Goal: Complete application form

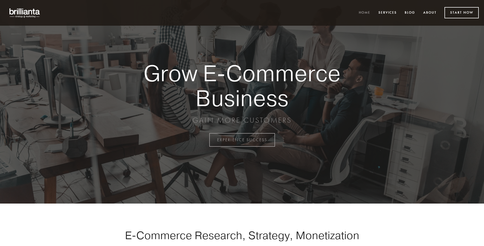
scroll to position [1372, 0]
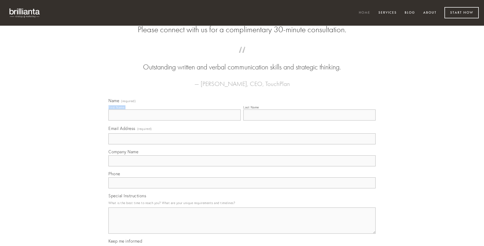
type input "[PERSON_NAME]"
click at [309, 120] on input "Last Name" at bounding box center [309, 114] width 132 height 11
type input "[PERSON_NAME]"
click at [242, 144] on input "Email Address (required)" at bounding box center [241, 138] width 267 height 11
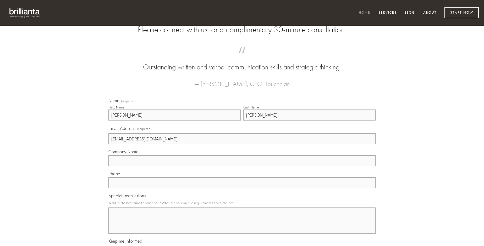
type input "[EMAIL_ADDRESS][DOMAIN_NAME]"
click at [242, 166] on input "Company Name" at bounding box center [241, 160] width 267 height 11
type input "illum"
click at [242, 188] on input "text" at bounding box center [241, 182] width 267 height 11
click at [242, 225] on textarea "Special Instructions" at bounding box center [241, 220] width 267 height 26
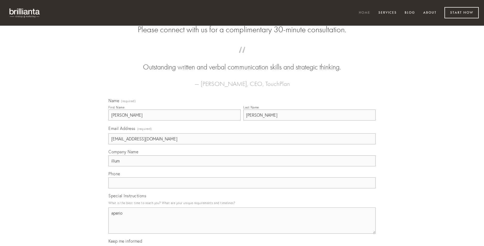
type textarea "aperio"
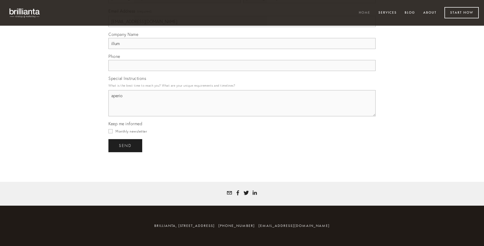
click at [126, 145] on span "send" at bounding box center [125, 145] width 13 height 5
